Goal: Transaction & Acquisition: Book appointment/travel/reservation

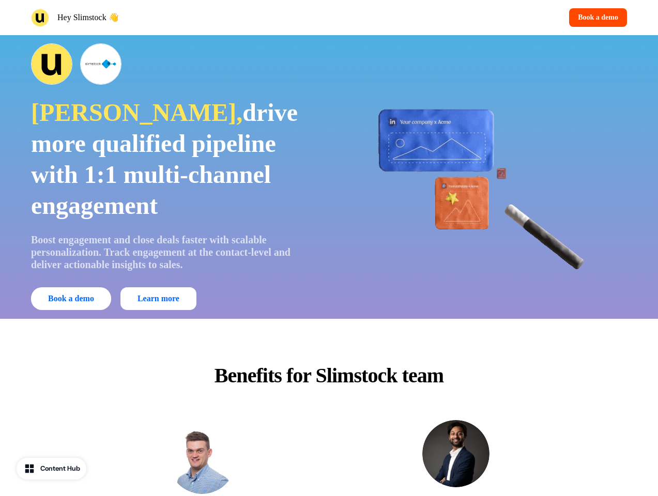
click at [329, 18] on div "Hey Slimstock 👋 Book a demo" at bounding box center [329, 17] width 658 height 35
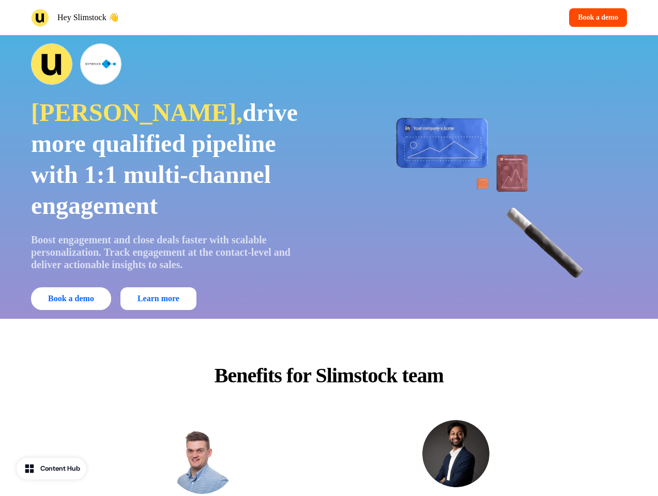
click at [178, 18] on div "Hey Slimstock 👋" at bounding box center [178, 18] width 294 height 18
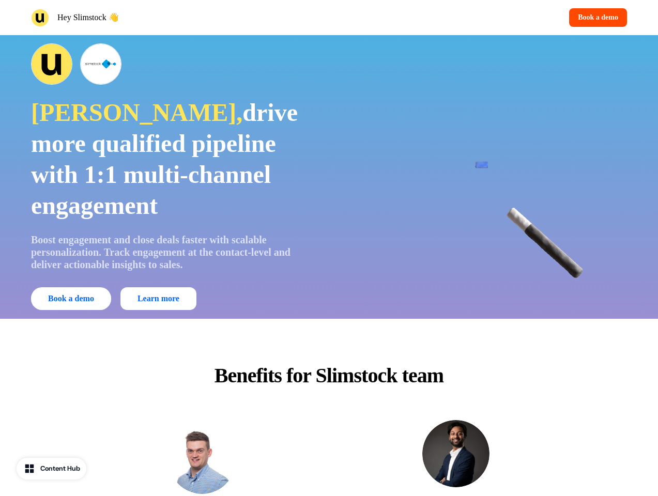
click at [480, 18] on div "Book a demo" at bounding box center [481, 17] width 294 height 19
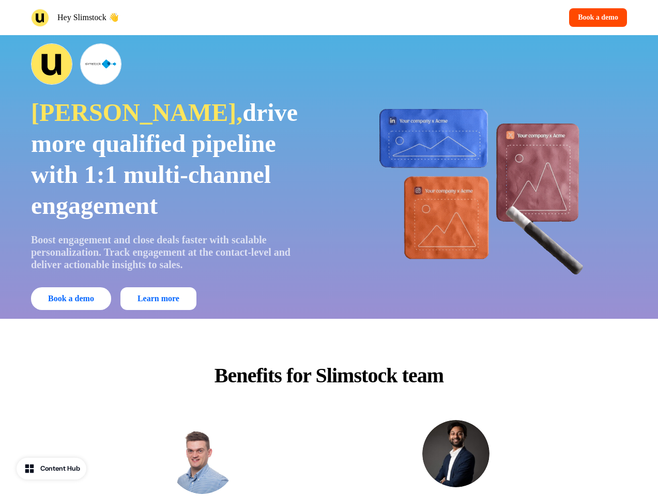
click at [596, 18] on button "Book a demo" at bounding box center [598, 17] width 58 height 19
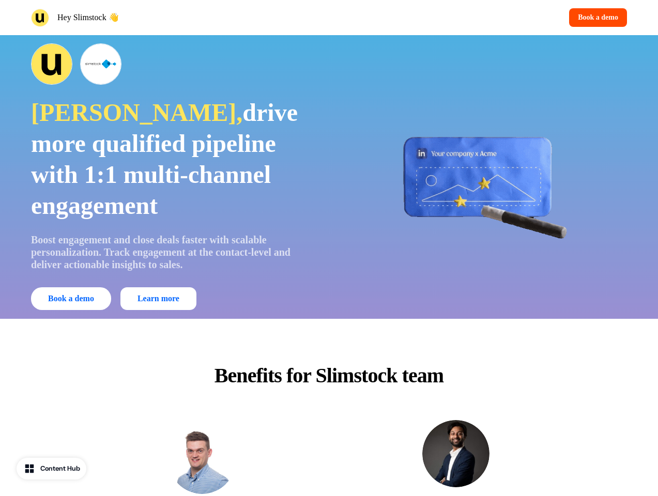
click at [329, 177] on div "[PERSON_NAME], drive more qualified pipeline with 1:1 multi-channel engagement …" at bounding box center [329, 177] width 658 height 284
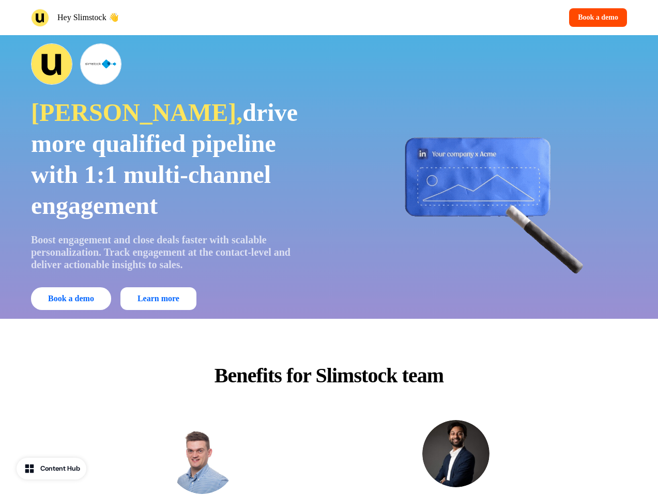
scroll to position [2796, 0]
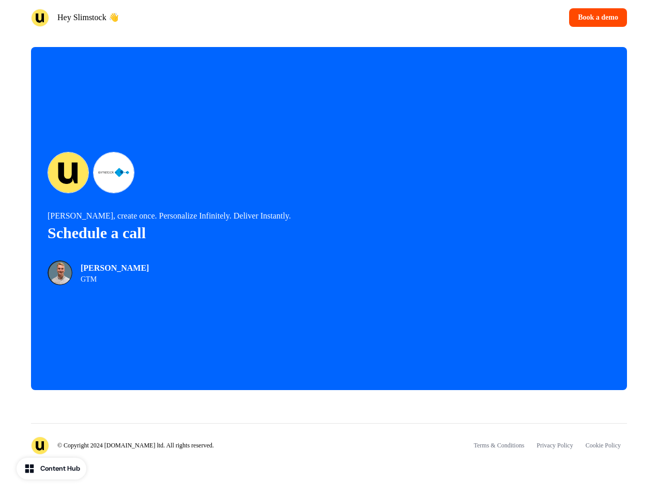
click at [486, 177] on iframe at bounding box center [507, 219] width 207 height 310
click at [329, 408] on div "© Copyright 2024 [DOMAIN_NAME] ltd. All rights reserved. Terms & Conditions Pri…" at bounding box center [329, 451] width 658 height 89
